Goal: Task Accomplishment & Management: Manage account settings

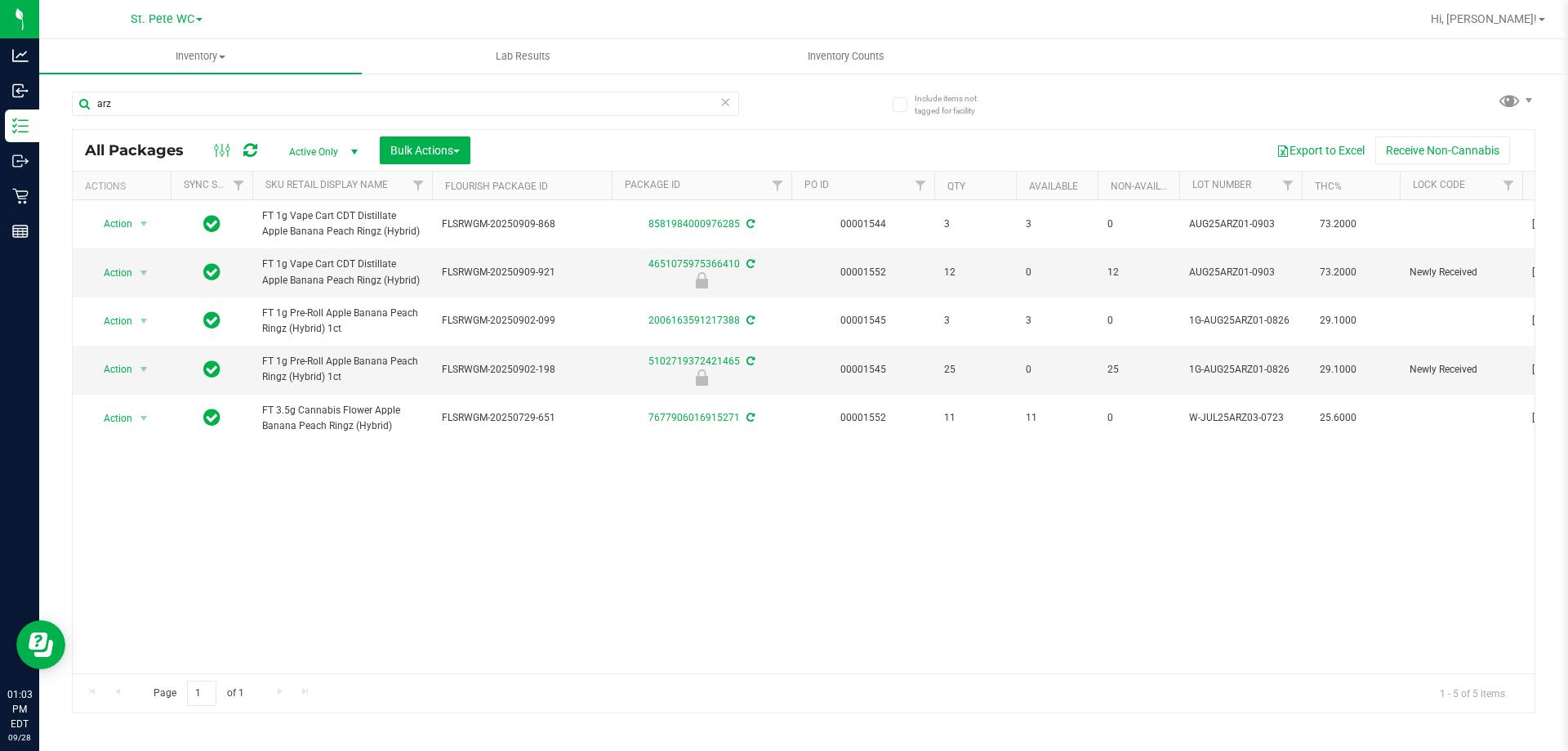
type input "arz"
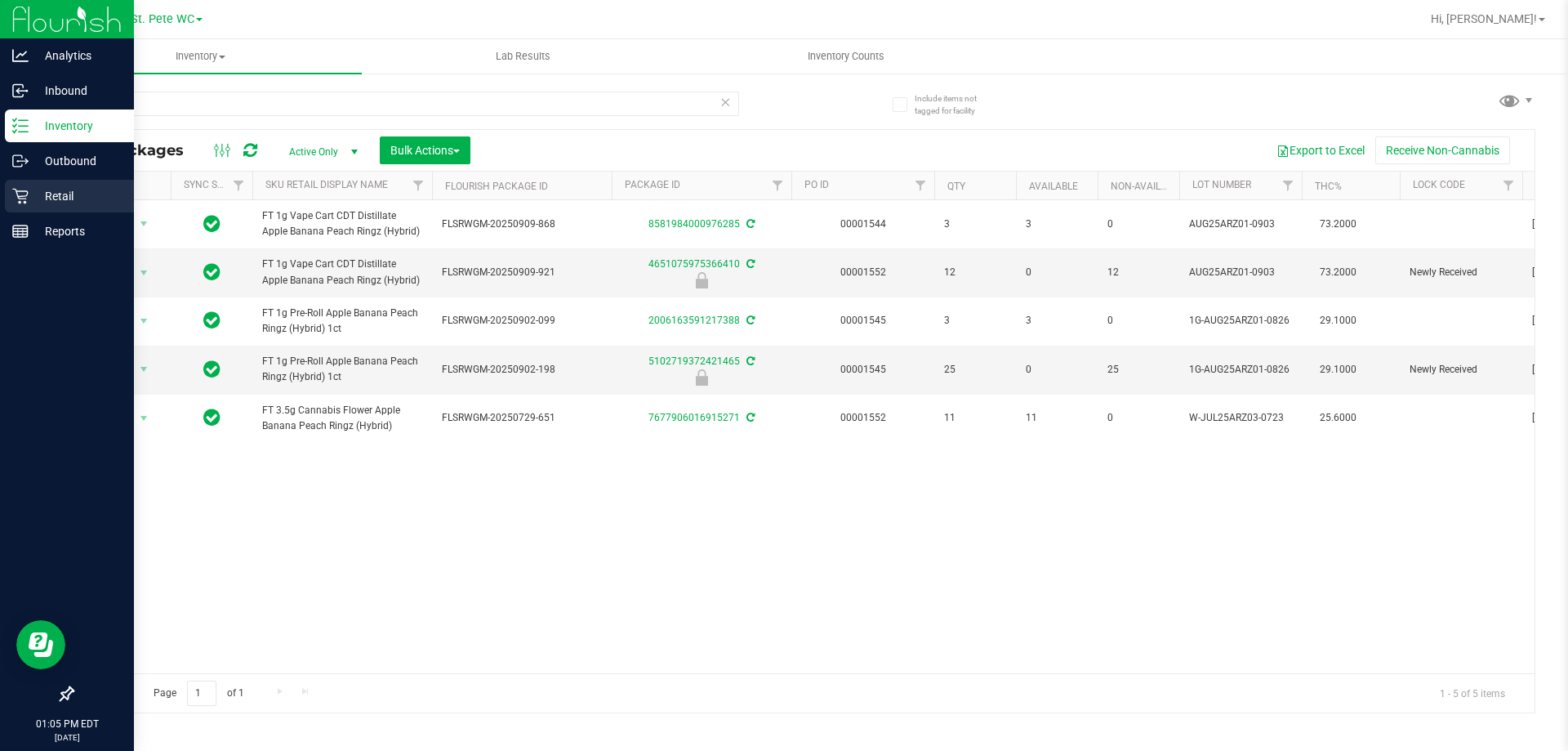
click at [29, 195] on p "Retail" at bounding box center [77, 196] width 98 height 20
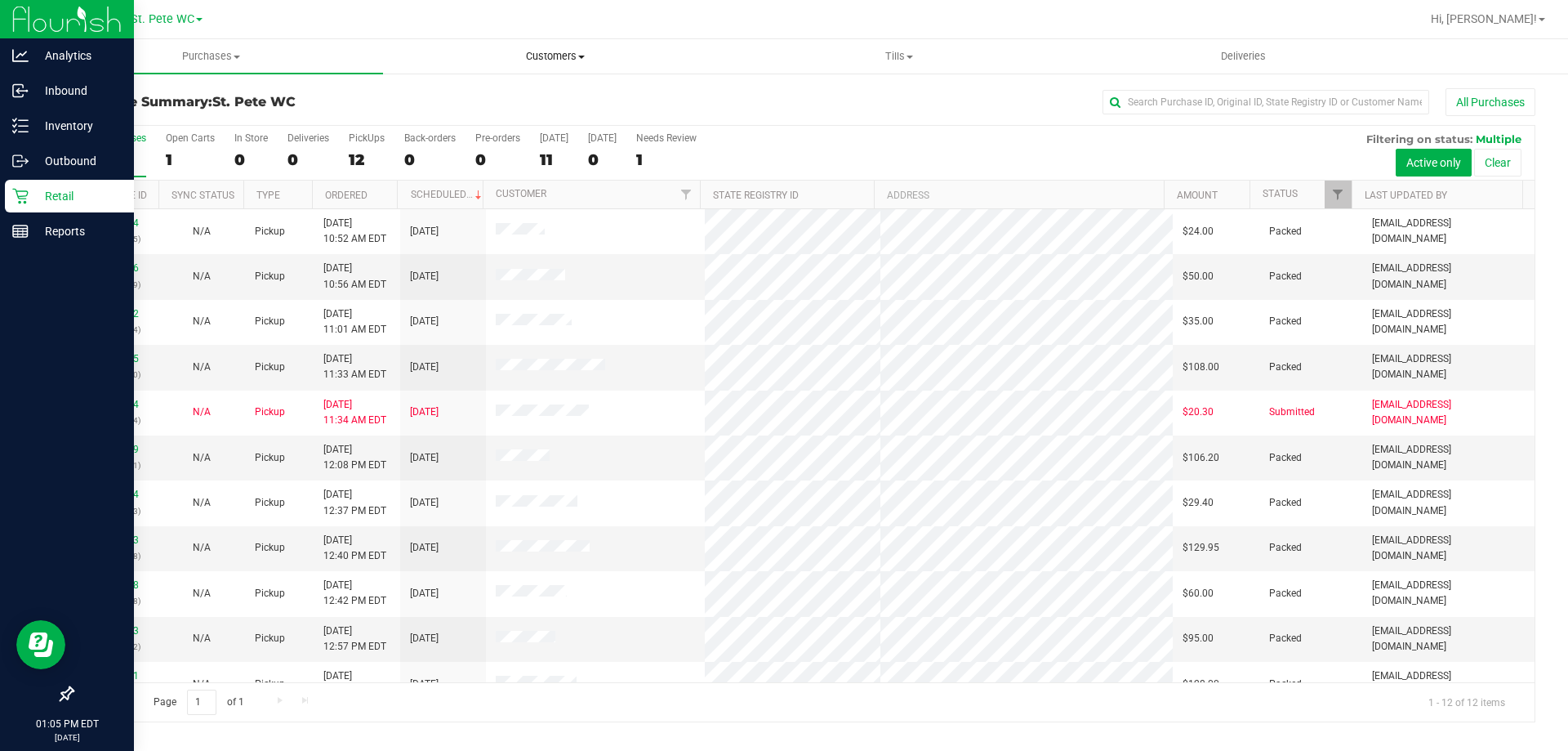
click at [566, 54] on span "Customers" at bounding box center [555, 57] width 343 height 15
click at [555, 96] on li "All customers" at bounding box center [555, 99] width 344 height 20
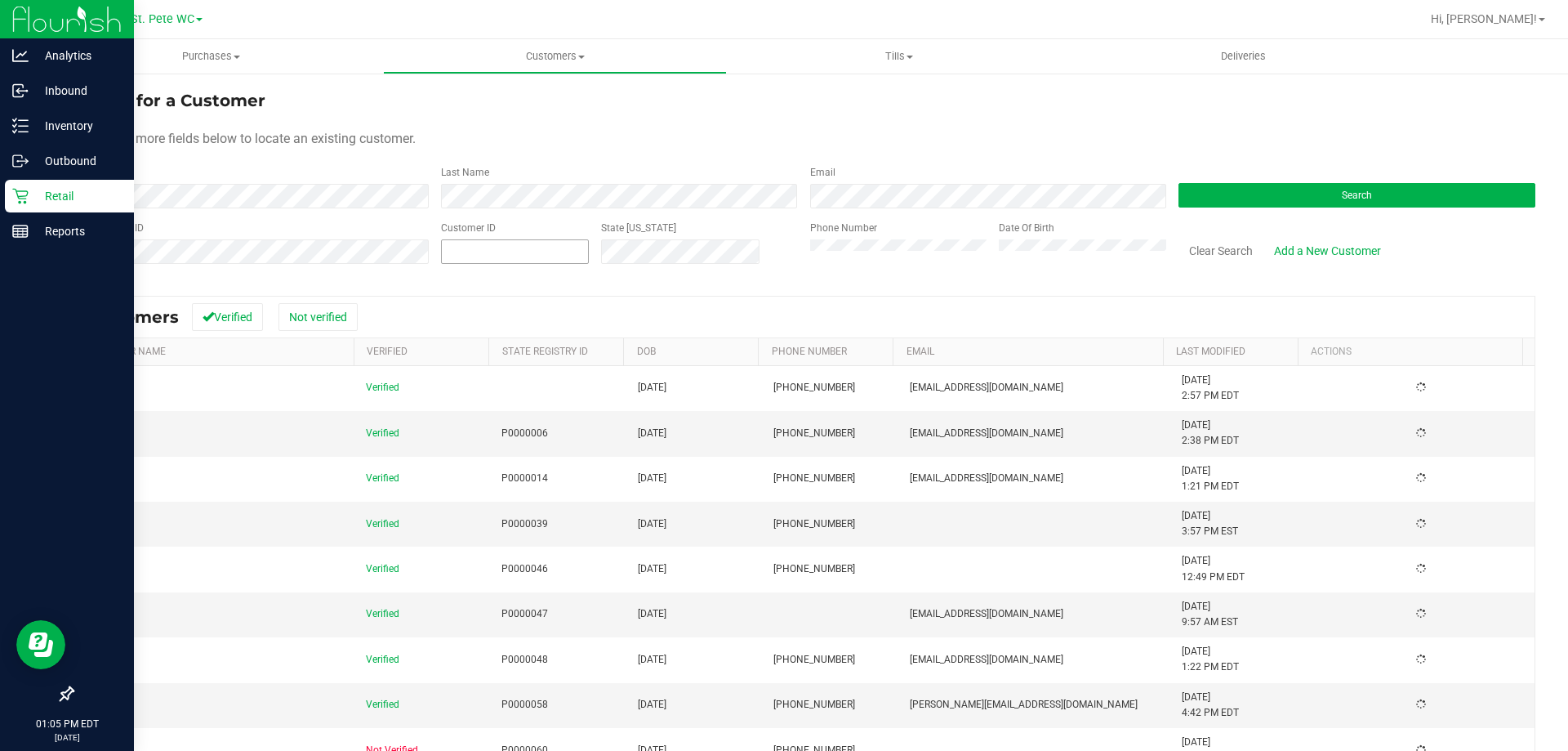
click at [441, 250] on span at bounding box center [515, 251] width 148 height 24
drag, startPoint x: 462, startPoint y: 264, endPoint x: 471, endPoint y: 255, distance: 12.7
click at [471, 254] on span at bounding box center [515, 251] width 148 height 24
paste input "618016"
type input "618016"
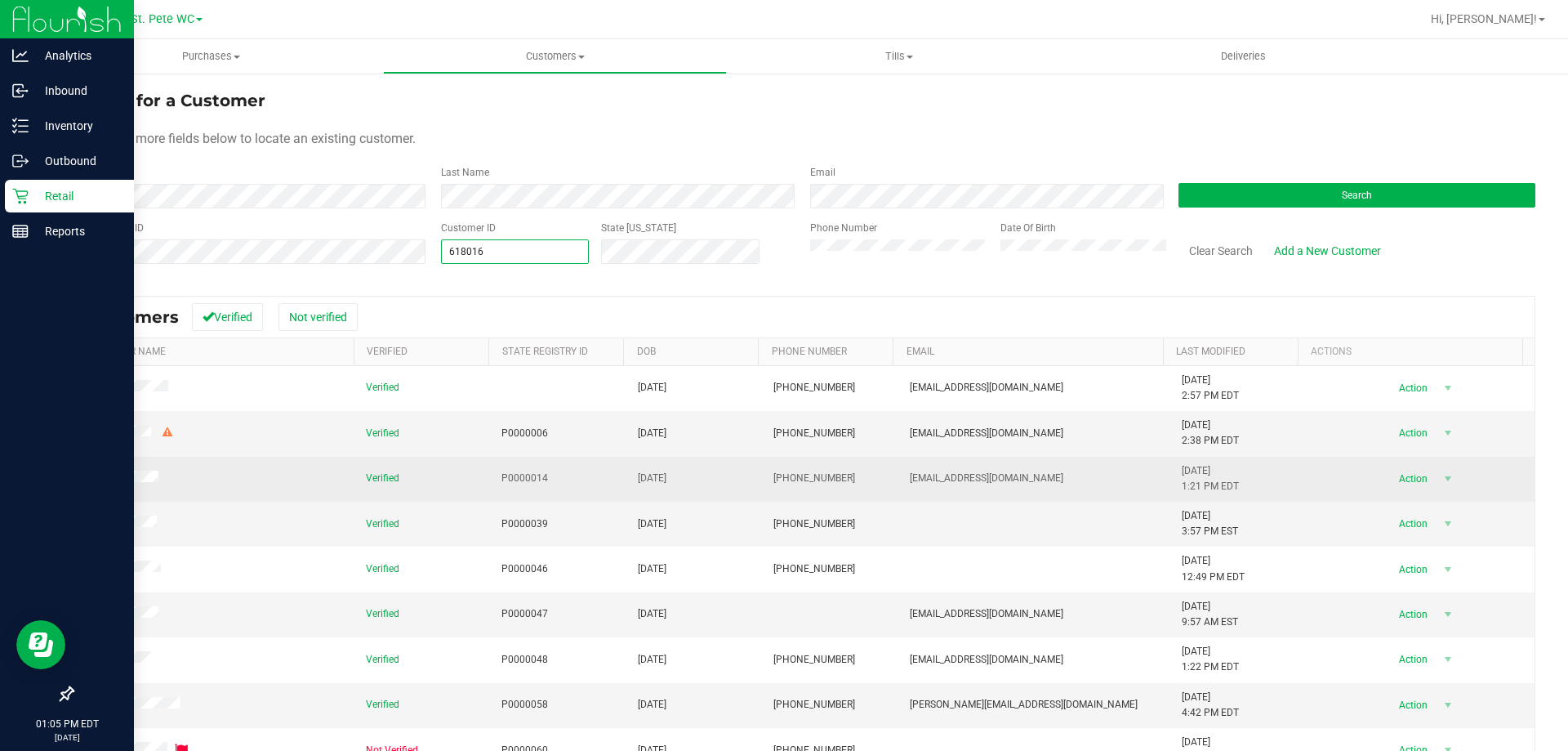
type input "618016"
click at [530, 473] on span "P0000014" at bounding box center [525, 478] width 47 height 16
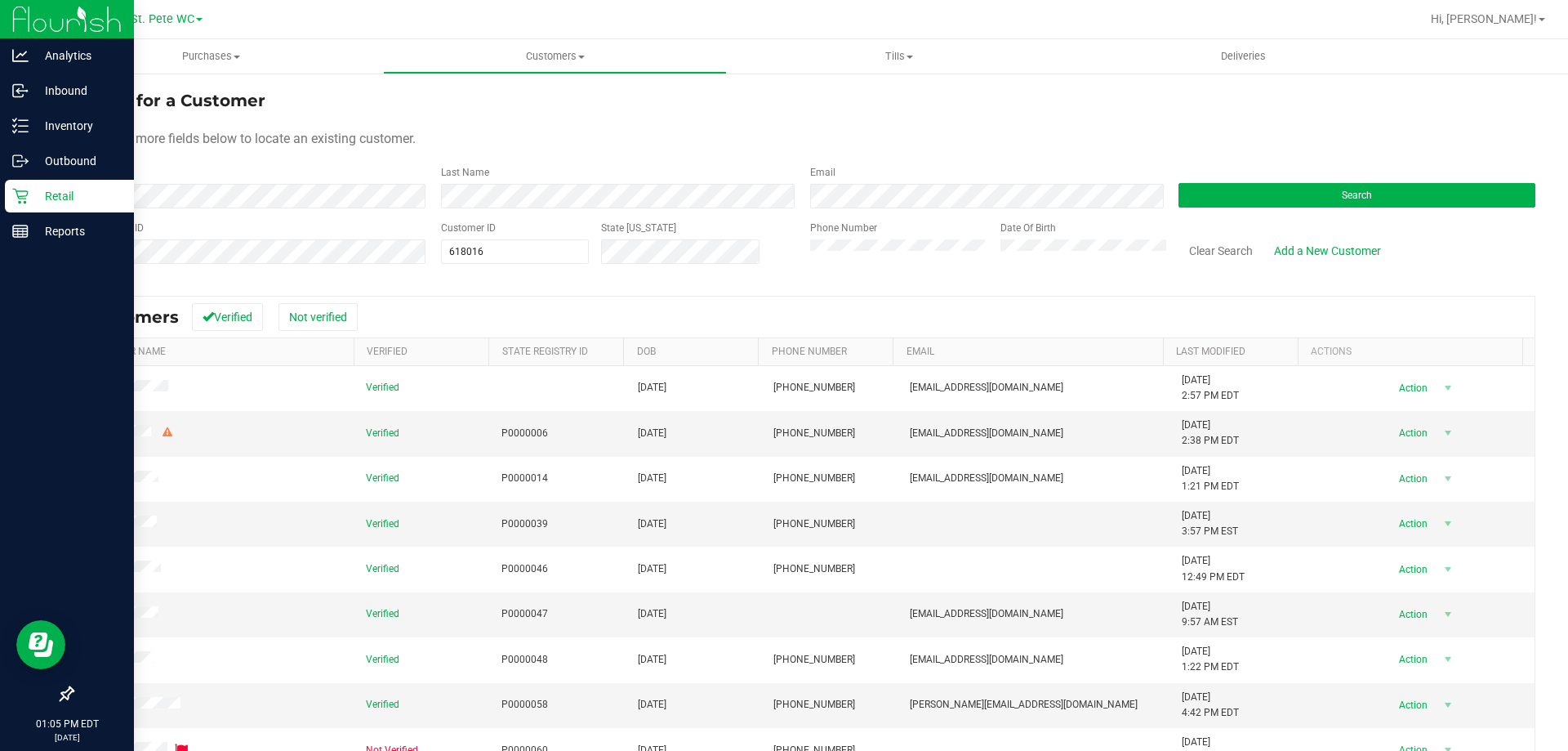
click at [1313, 169] on form "Search for a Customer Use one or more fields below to locate an existing custom…" at bounding box center [803, 183] width 1463 height 190
click at [1311, 195] on button "Search" at bounding box center [1356, 195] width 357 height 24
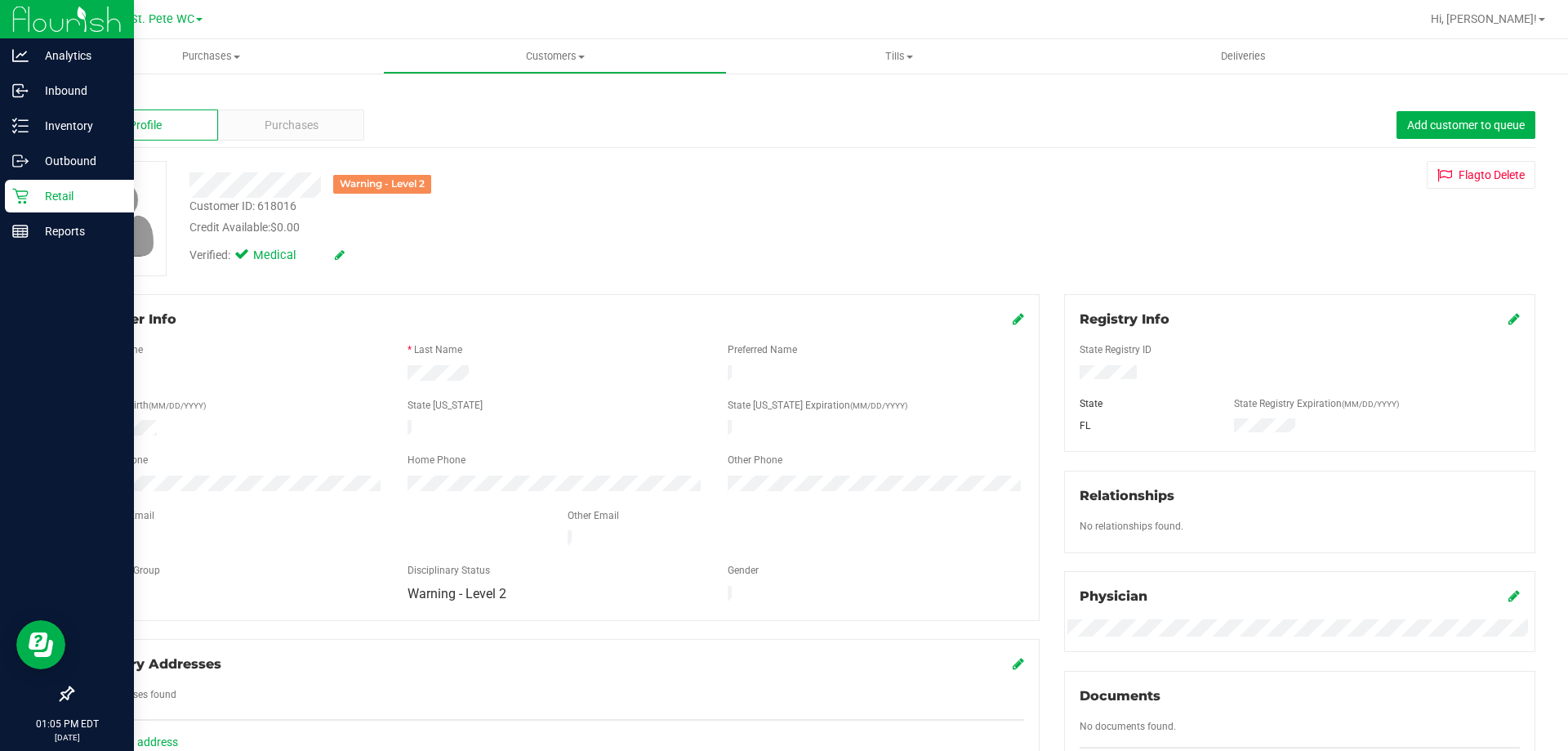
click at [1013, 326] on link at bounding box center [1018, 319] width 12 height 16
click at [567, 630] on div "Member Info * First Name * Last Name Preferred Name * Date of Birth (MM/DD/YYYY…" at bounding box center [555, 466] width 968 height 343
click at [560, 620] on span "Warning - Level 2" at bounding box center [545, 609] width 274 height 23
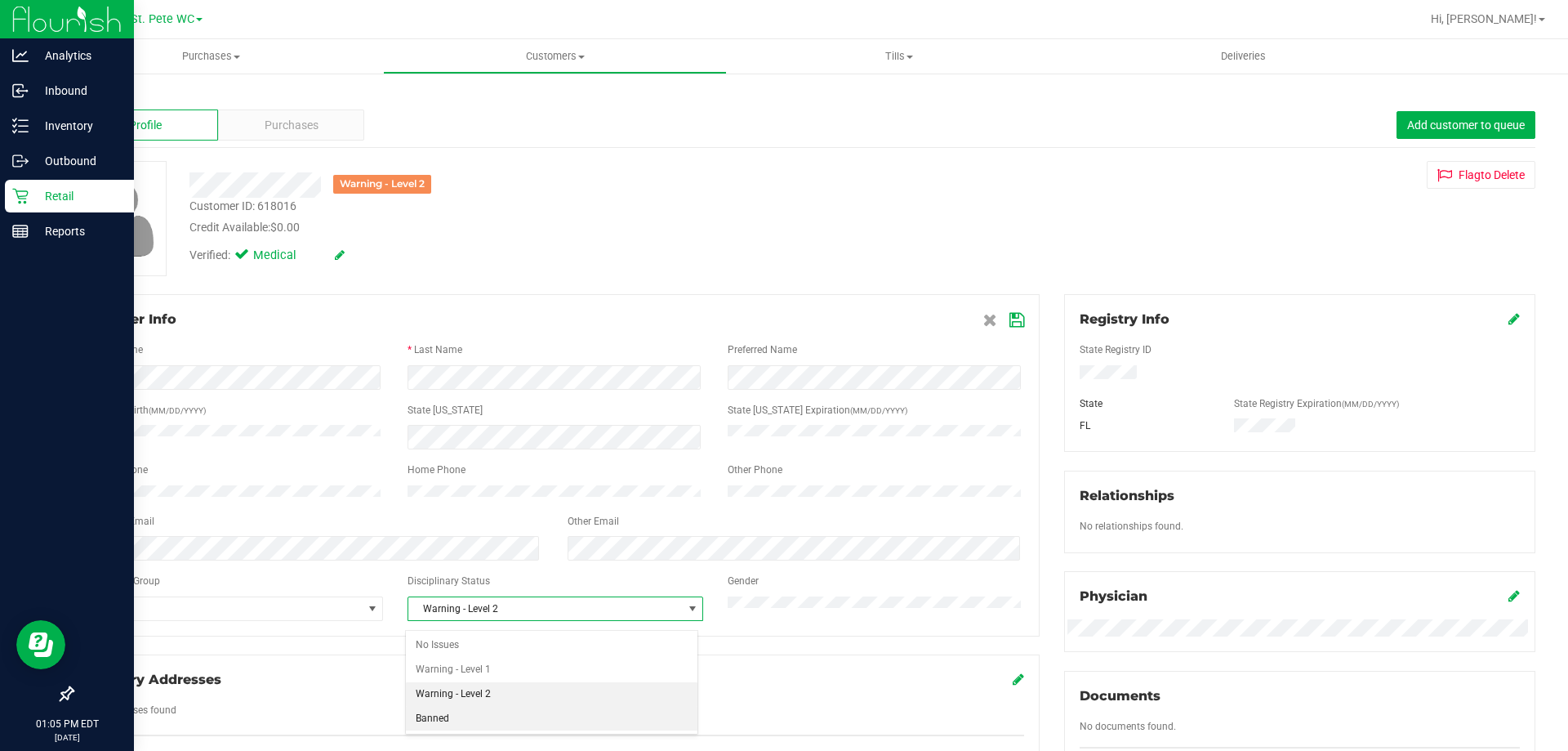
click at [487, 719] on li "Banned" at bounding box center [551, 719] width 292 height 24
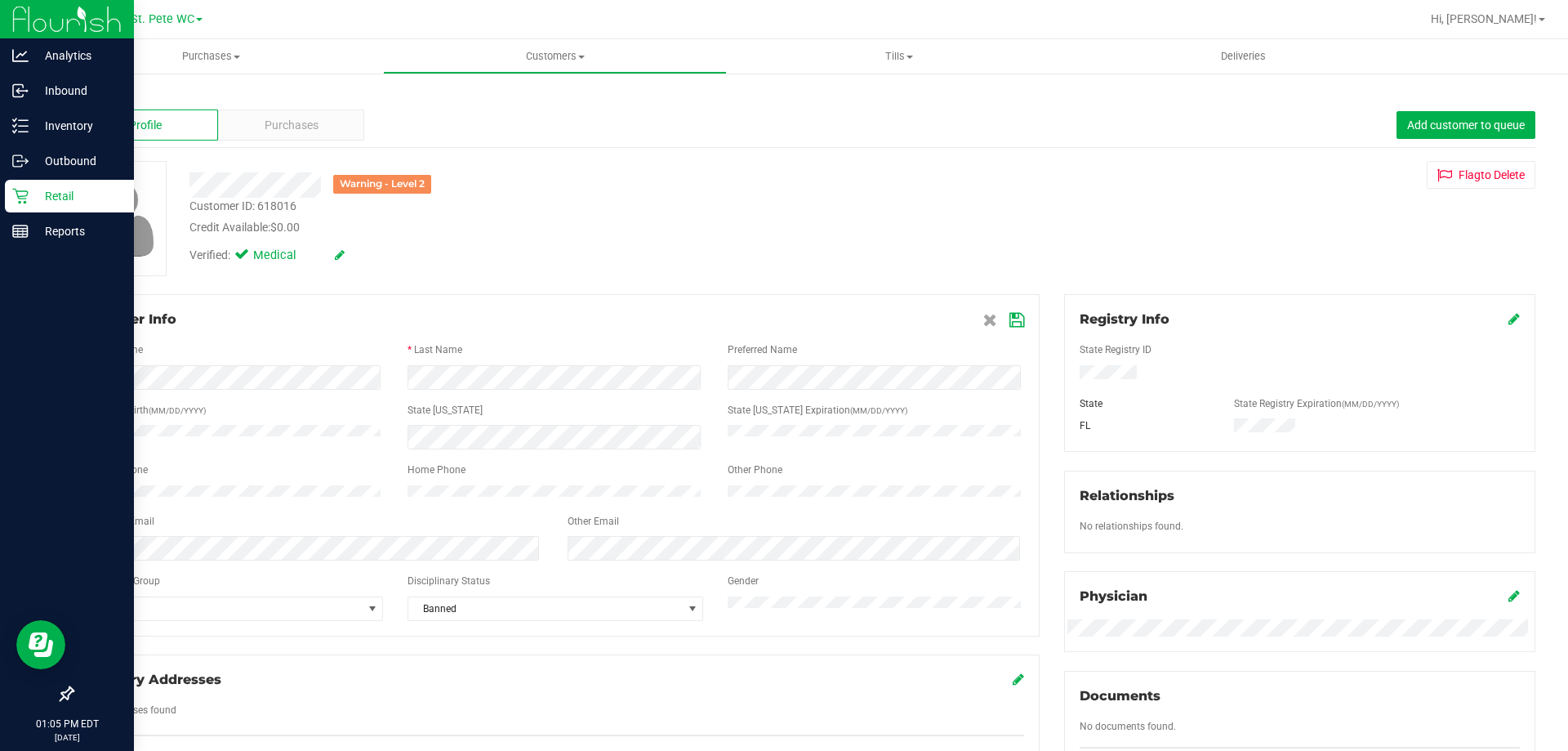
click at [1009, 314] on icon at bounding box center [1017, 320] width 15 height 13
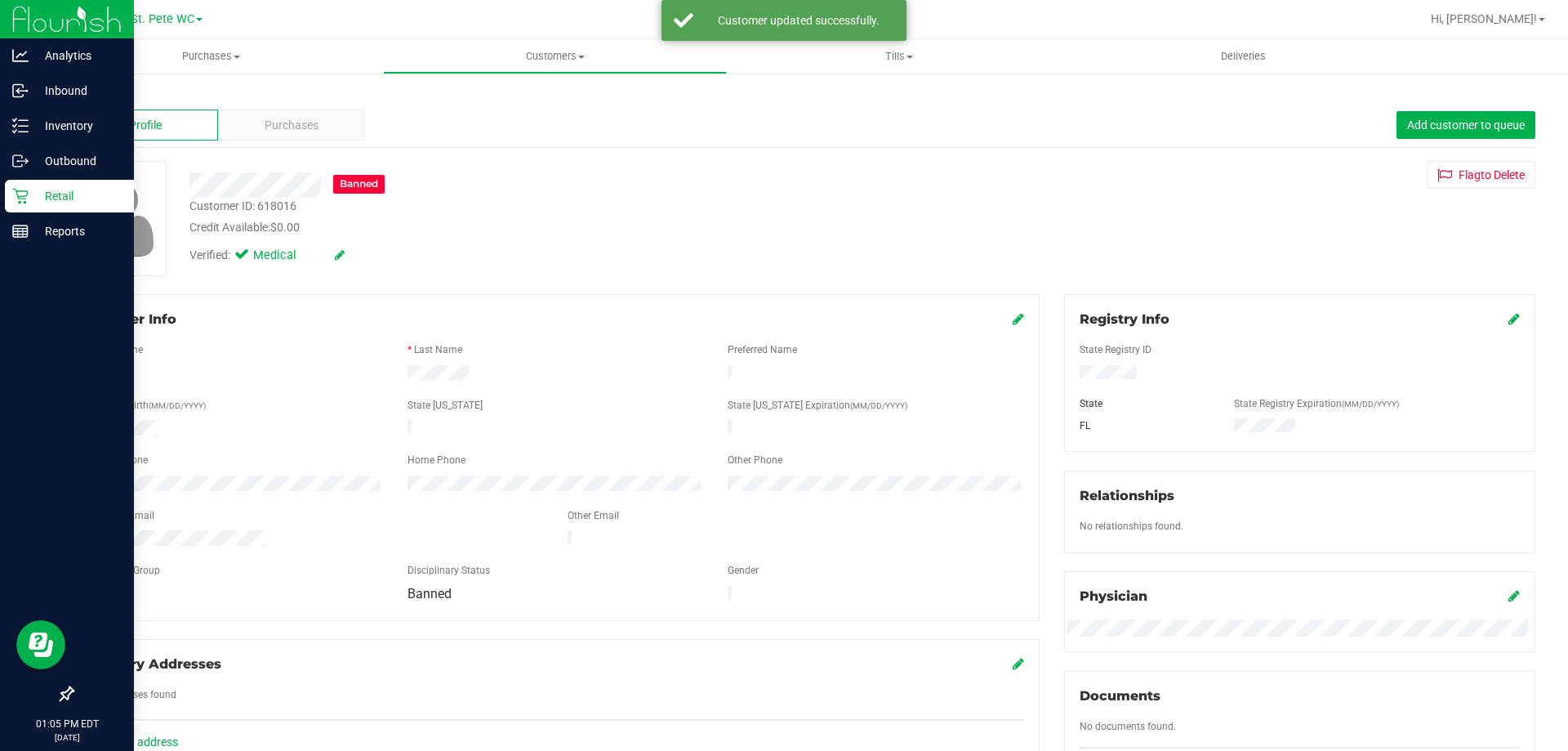
click at [23, 193] on icon at bounding box center [21, 196] width 17 height 17
